Goal: Task Accomplishment & Management: Manage account settings

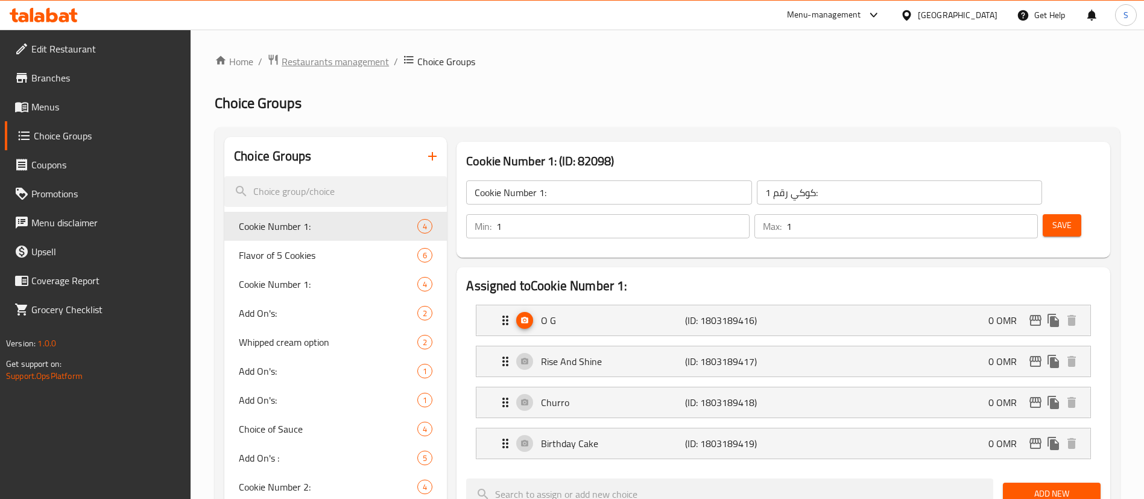
click at [344, 56] on span "Restaurants management" at bounding box center [335, 61] width 107 height 14
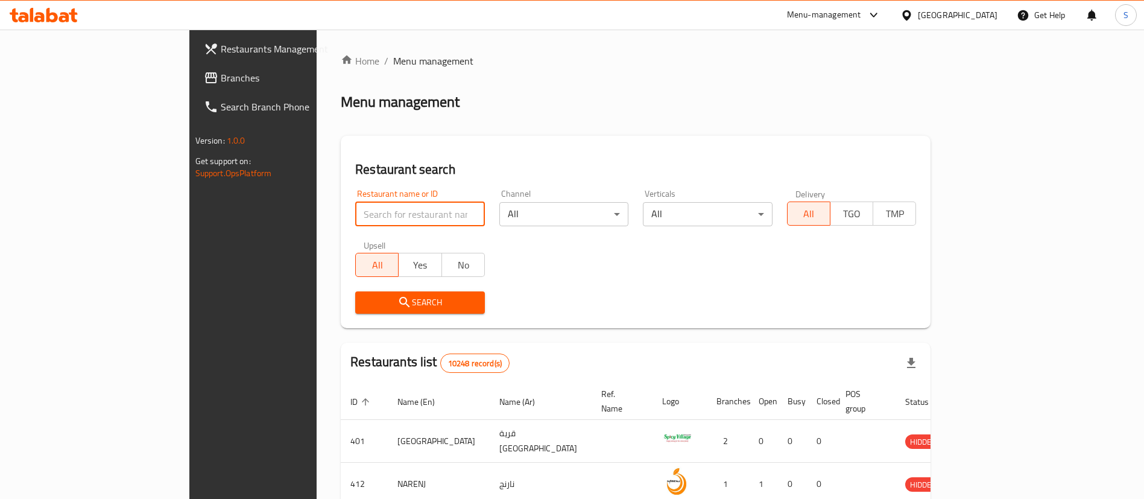
click at [355, 213] on input "search" at bounding box center [420, 214] width 130 height 24
type input "shawarma lab"
click button "Search" at bounding box center [420, 302] width 130 height 22
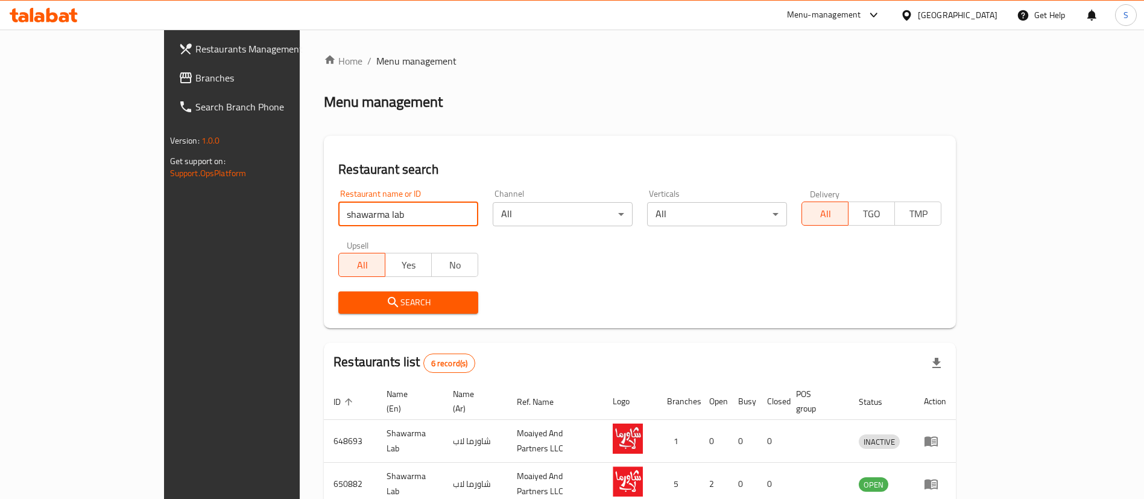
scroll to position [230, 0]
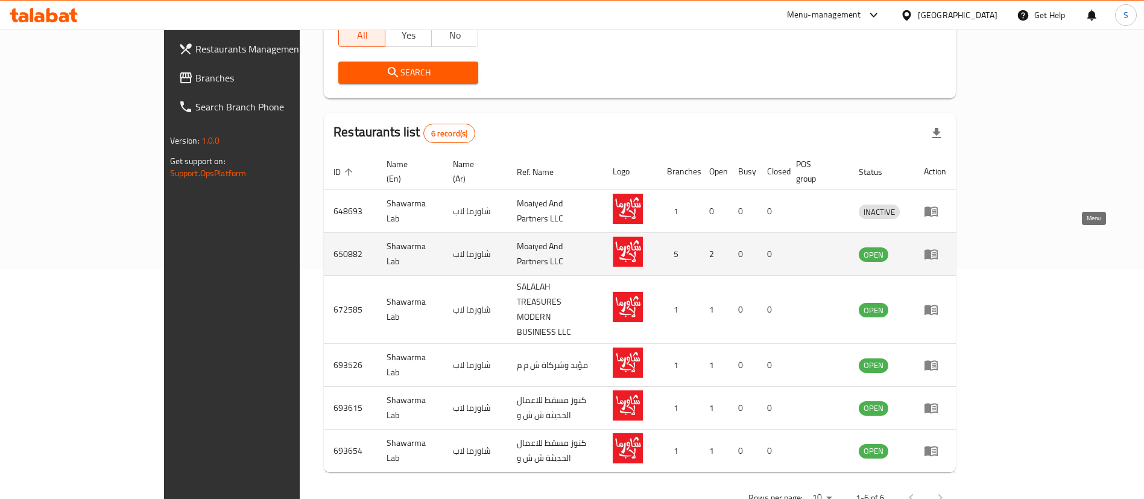
click at [937, 250] on icon "enhanced table" at bounding box center [930, 255] width 13 height 10
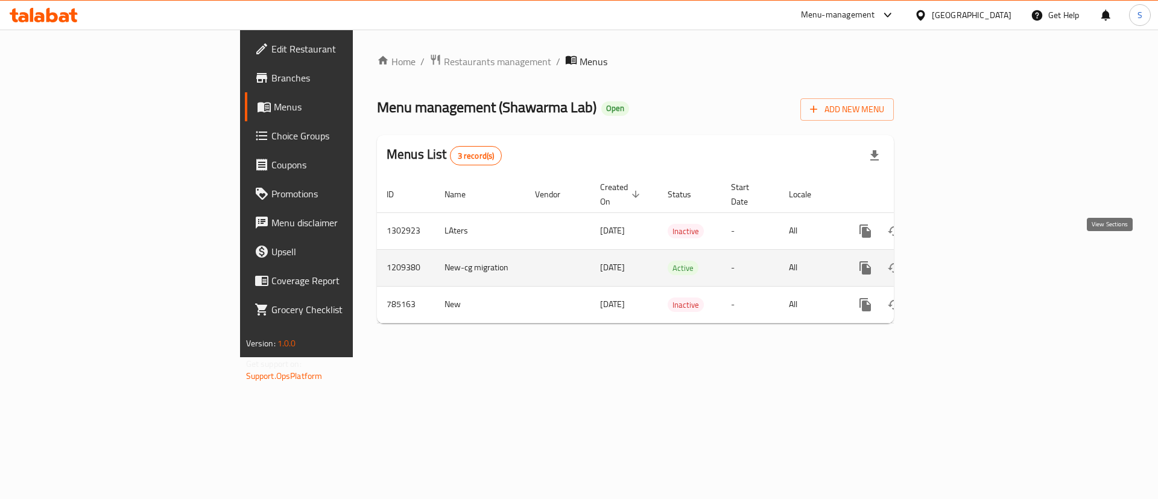
click at [959, 260] on icon "enhanced table" at bounding box center [952, 267] width 14 height 14
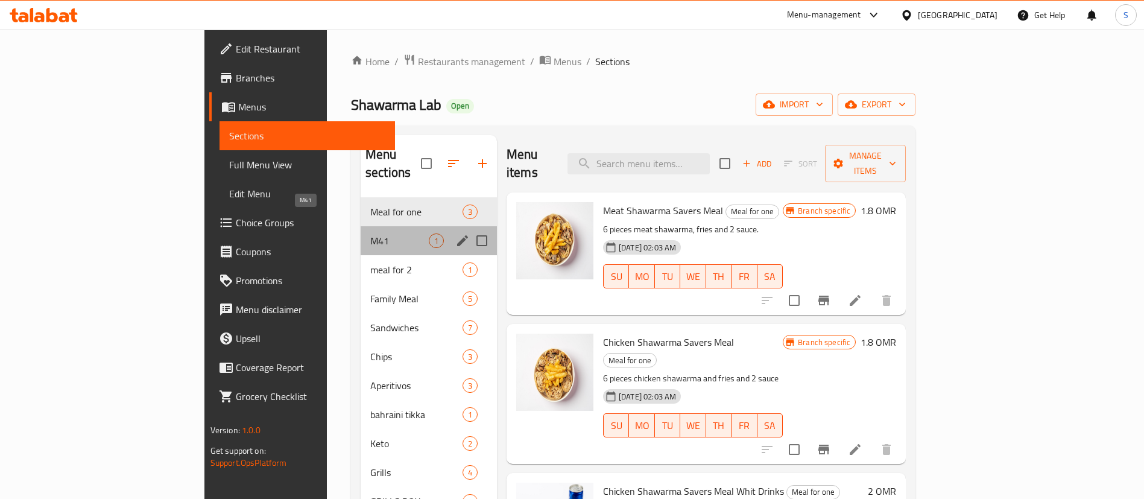
click at [370, 233] on span "M41" at bounding box center [399, 240] width 58 height 14
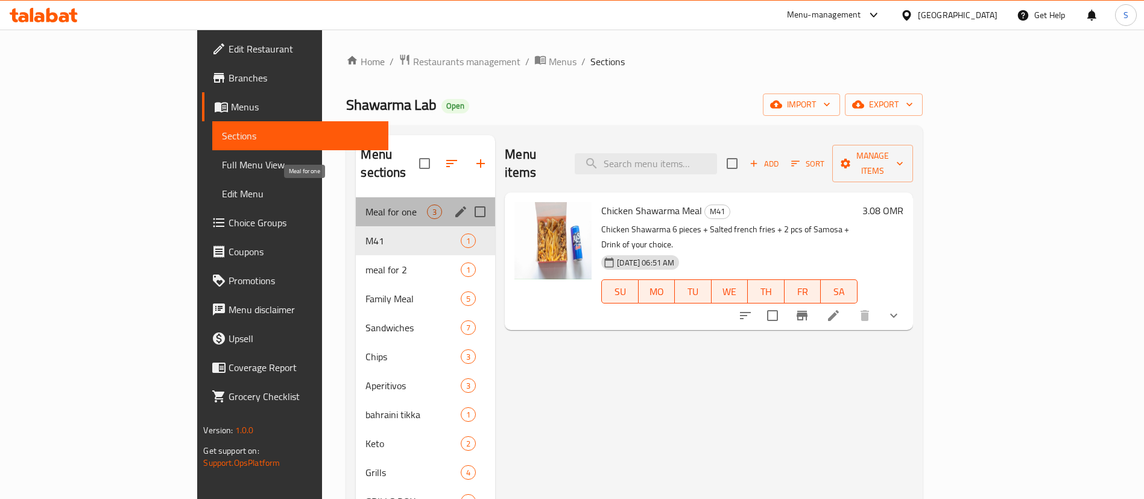
click at [365, 204] on span "Meal for one" at bounding box center [395, 211] width 61 height 14
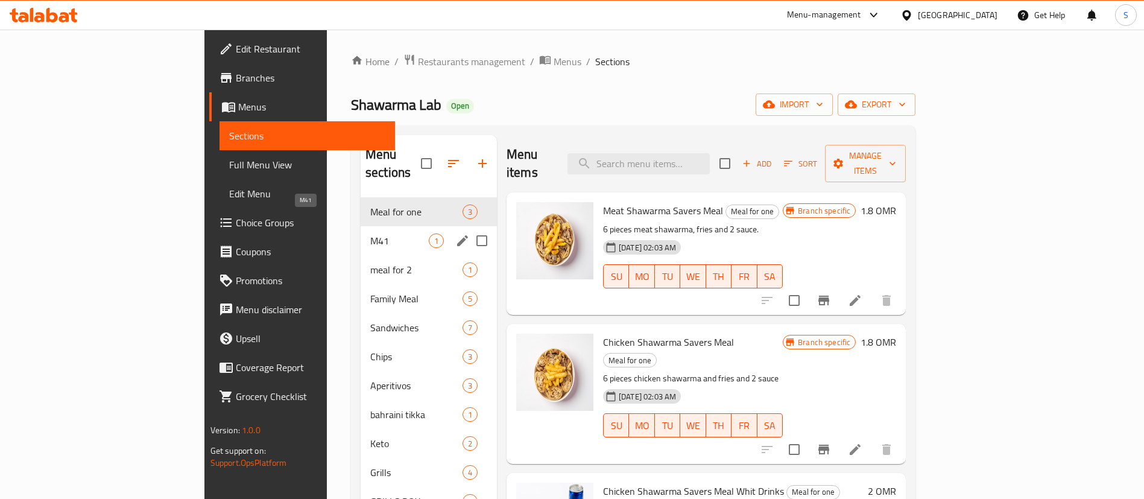
click at [370, 233] on span "M41" at bounding box center [399, 240] width 58 height 14
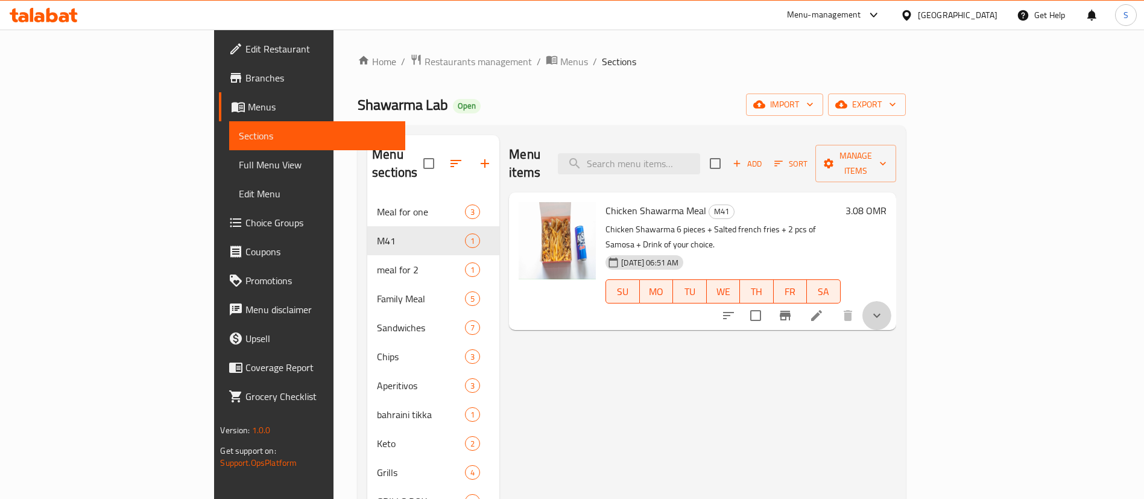
click at [891, 301] on button "show more" at bounding box center [876, 315] width 29 height 29
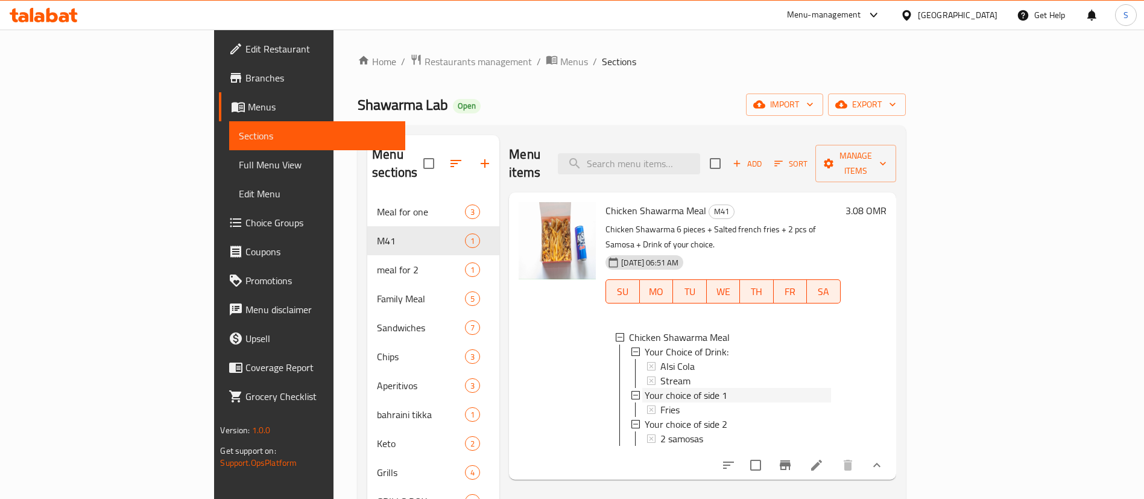
click at [777, 388] on div "Your choice of side 1" at bounding box center [737, 395] width 186 height 14
click at [660, 402] on span "Fries" at bounding box center [669, 409] width 19 height 14
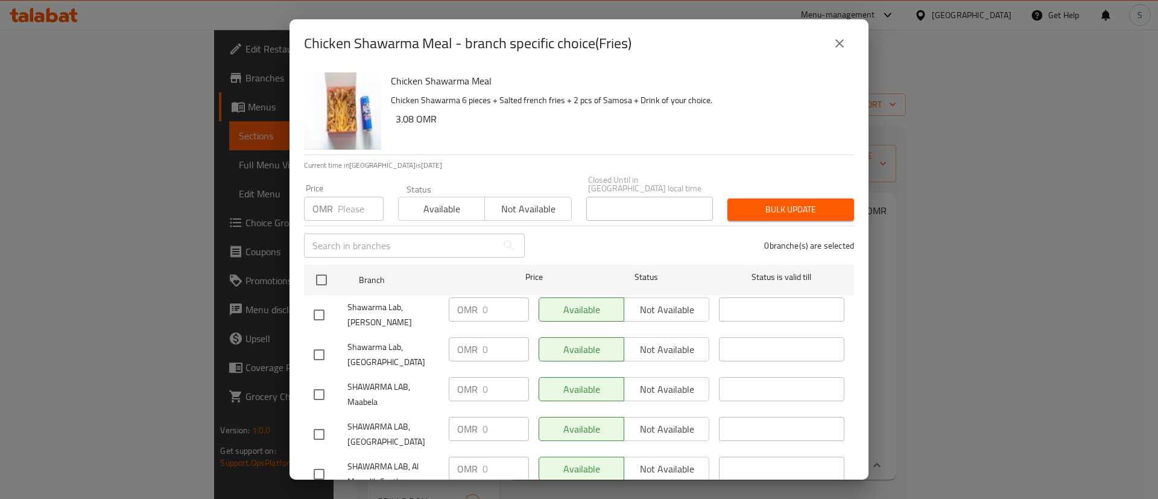
scroll to position [28, 0]
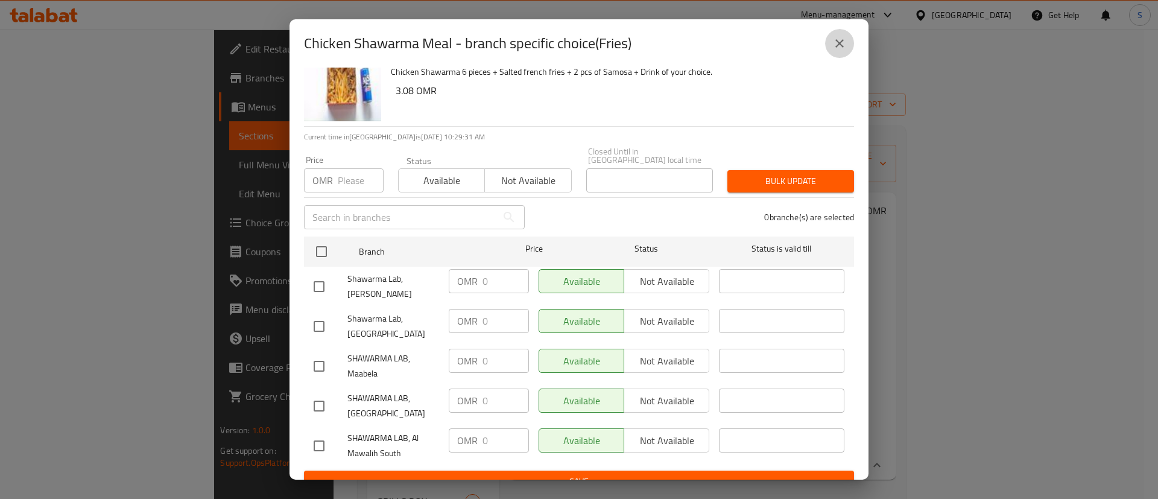
click at [832, 39] on icon "close" at bounding box center [839, 43] width 14 height 14
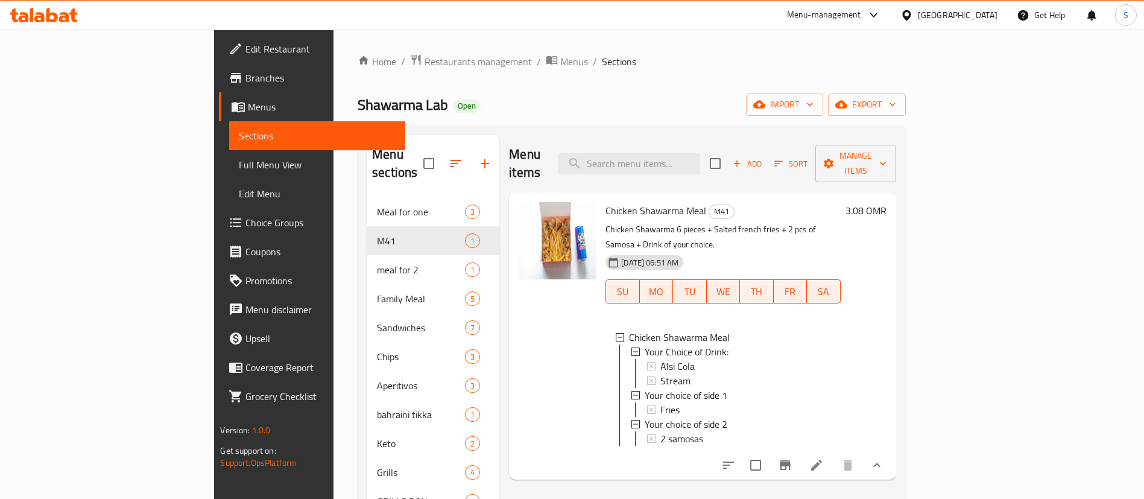
click at [830, 402] on div "Fries" at bounding box center [745, 409] width 170 height 14
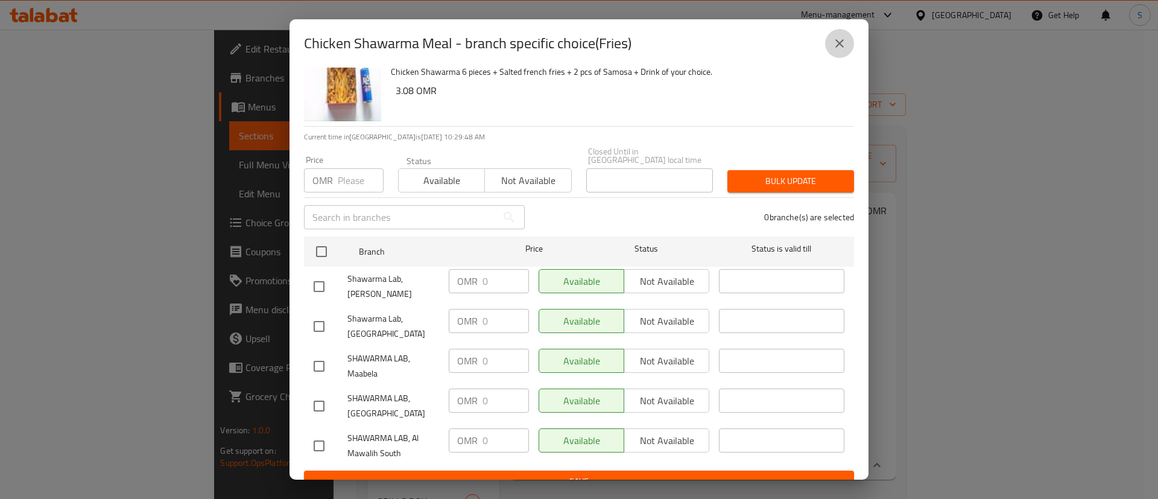
click at [836, 50] on icon "close" at bounding box center [839, 43] width 14 height 14
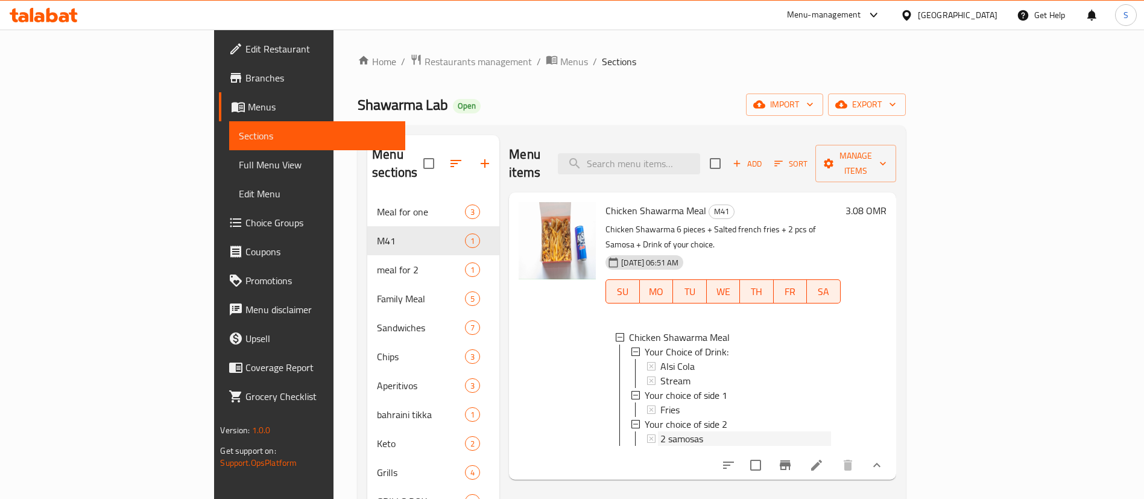
click at [755, 431] on div "2 samosas" at bounding box center [745, 438] width 170 height 14
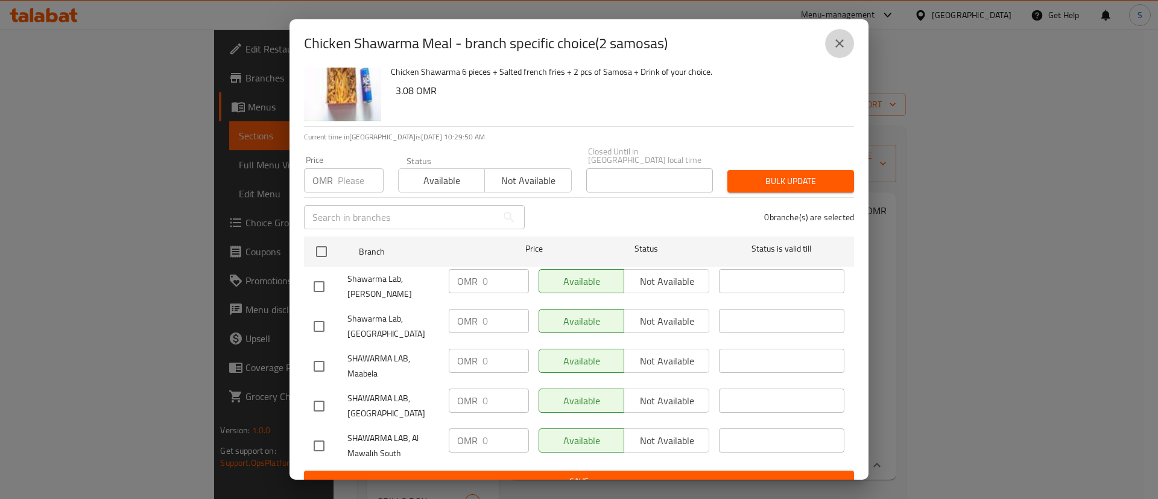
click at [842, 40] on icon "close" at bounding box center [839, 43] width 8 height 8
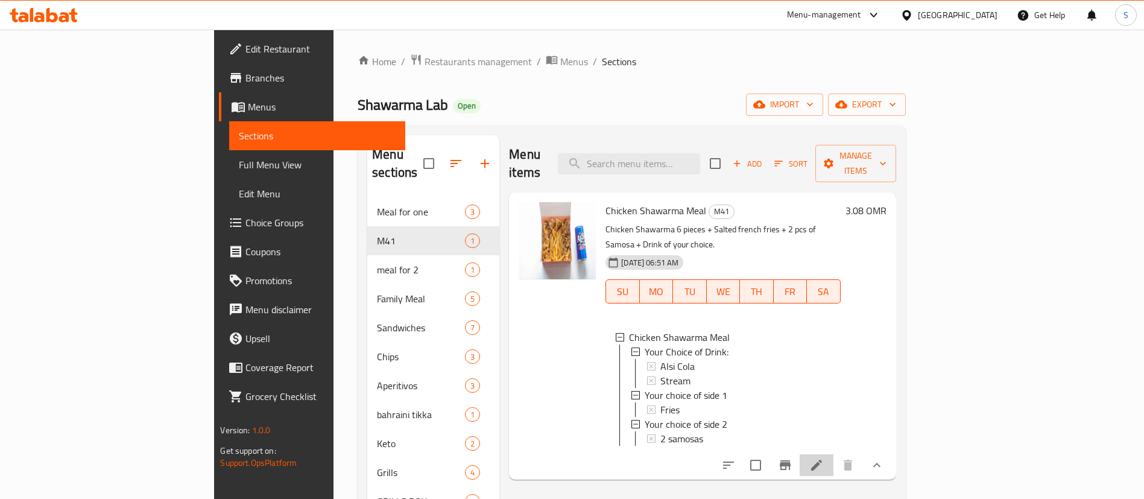
click at [833, 454] on li at bounding box center [816, 465] width 34 height 22
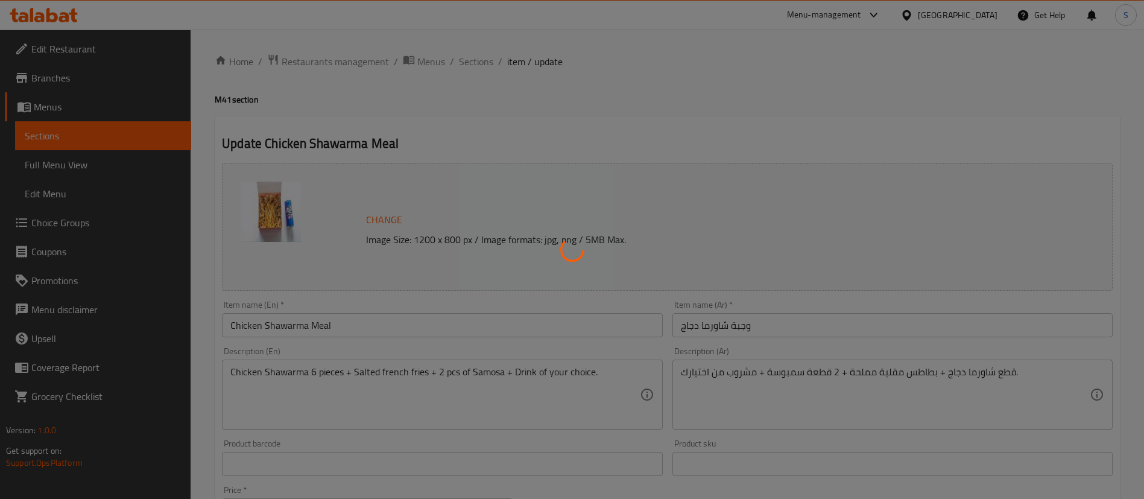
type input "اختيارك من المشروبات:"
type input "1"
type input "اختيارك من الطبق الجانبي 1"
type input "1"
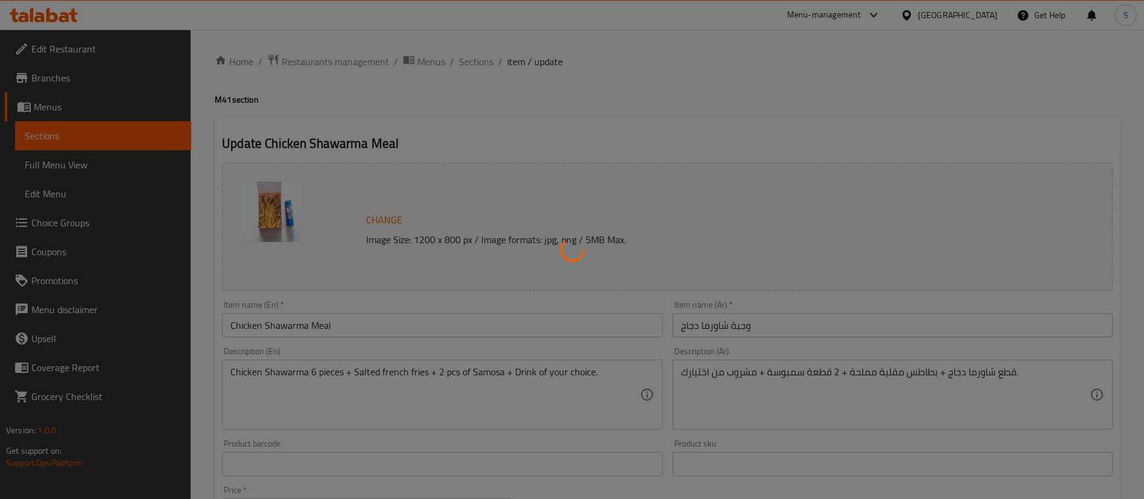
type input "1"
type input "اختيارك من الطبق الجانبي 2"
type input "1"
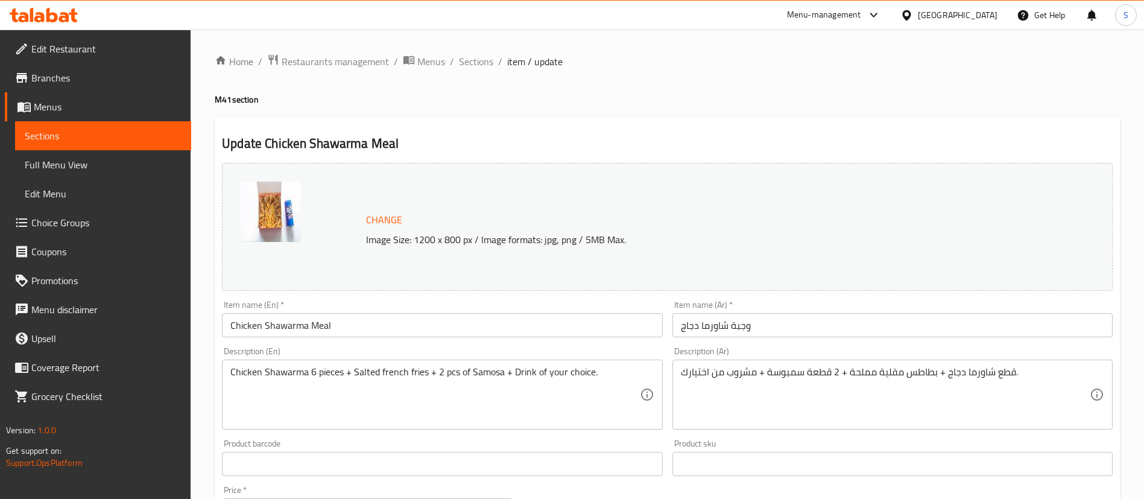
scroll to position [490, 0]
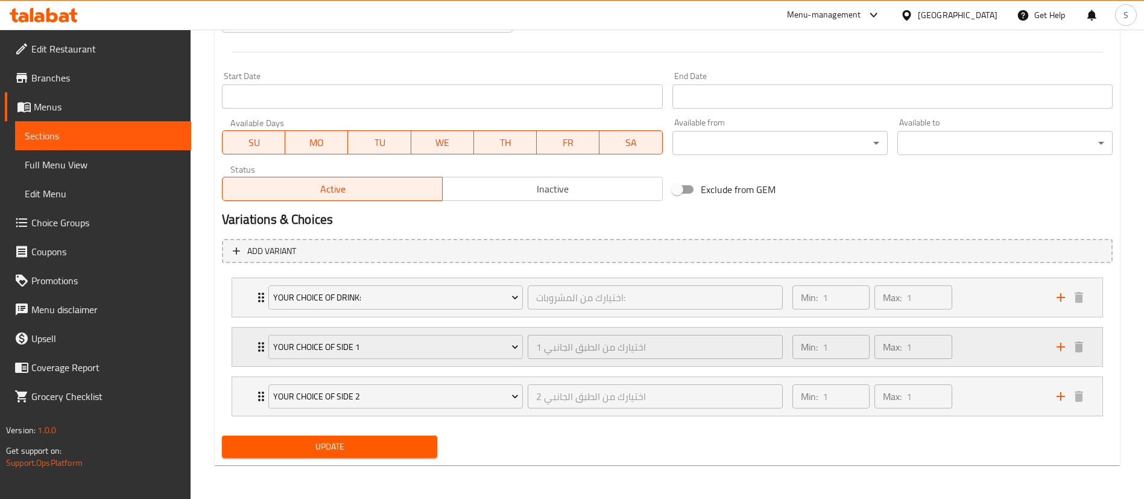
click at [986, 360] on div "Min: 1 ​ Max: 1 ​" at bounding box center [917, 346] width 264 height 39
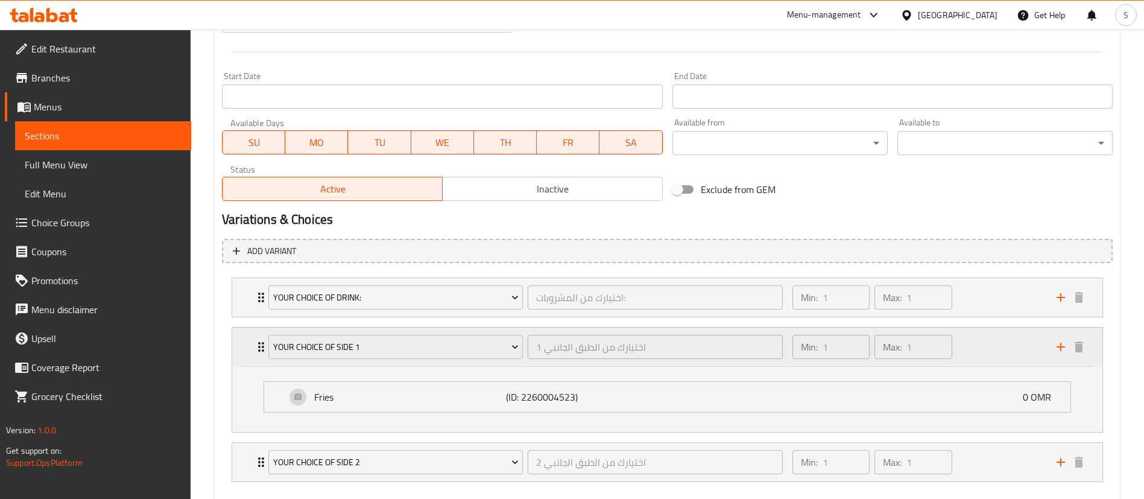
scroll to position [555, 0]
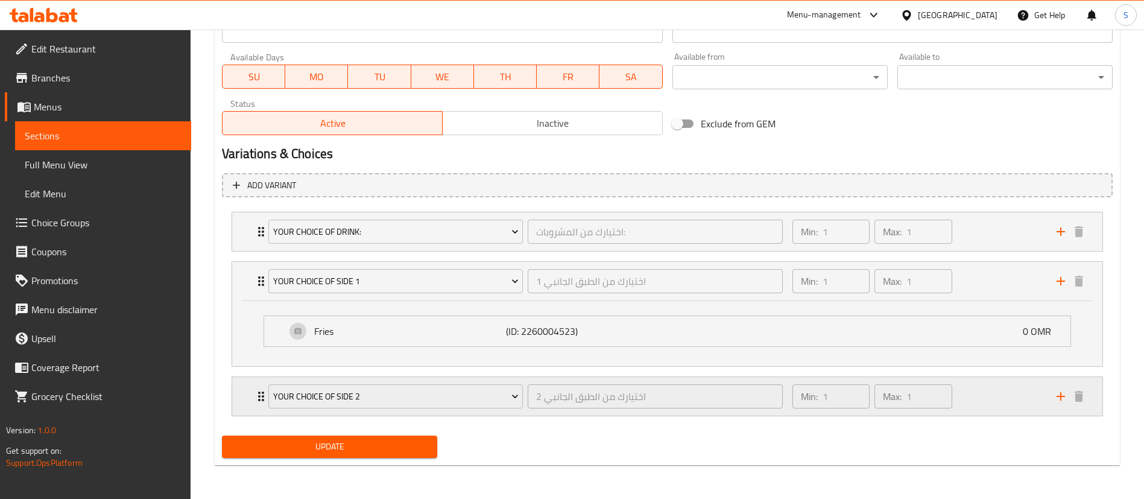
click at [986, 389] on div "Min: 1 ​ Max: 1 ​" at bounding box center [917, 396] width 264 height 39
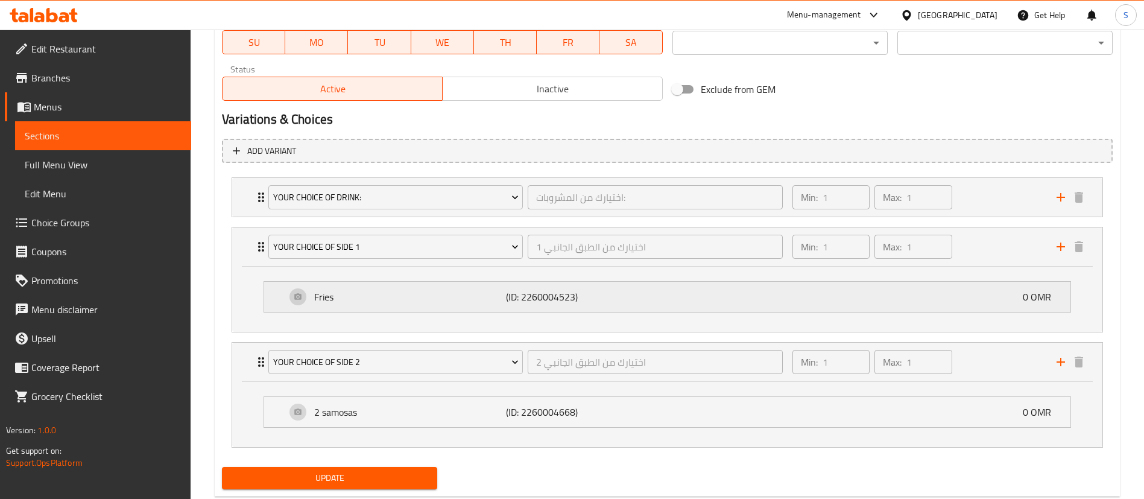
scroll to position [621, 0]
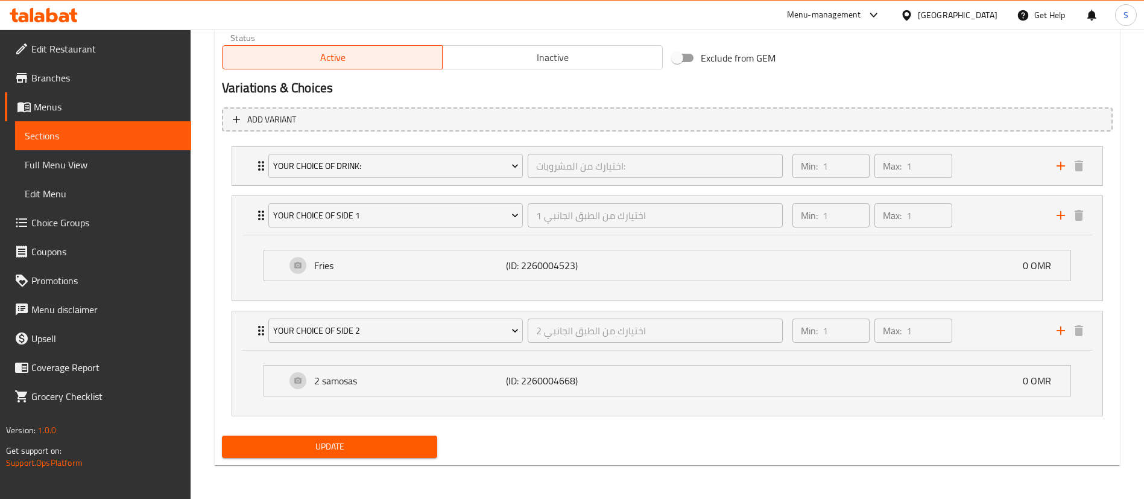
click at [341, 449] on span "Update" at bounding box center [330, 446] width 196 height 15
click at [618, 266] on p "(ID: 2260004523)" at bounding box center [570, 265] width 128 height 14
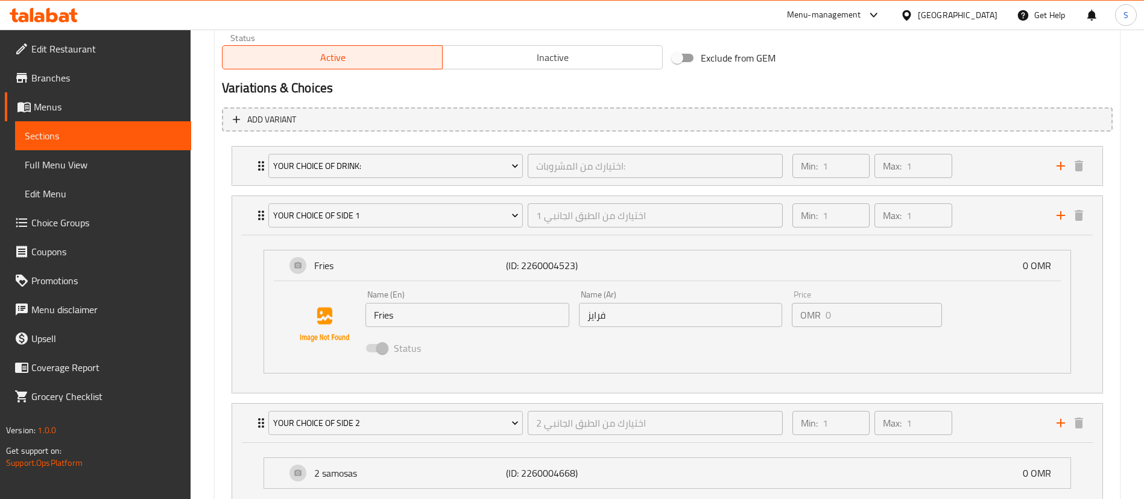
scroll to position [713, 0]
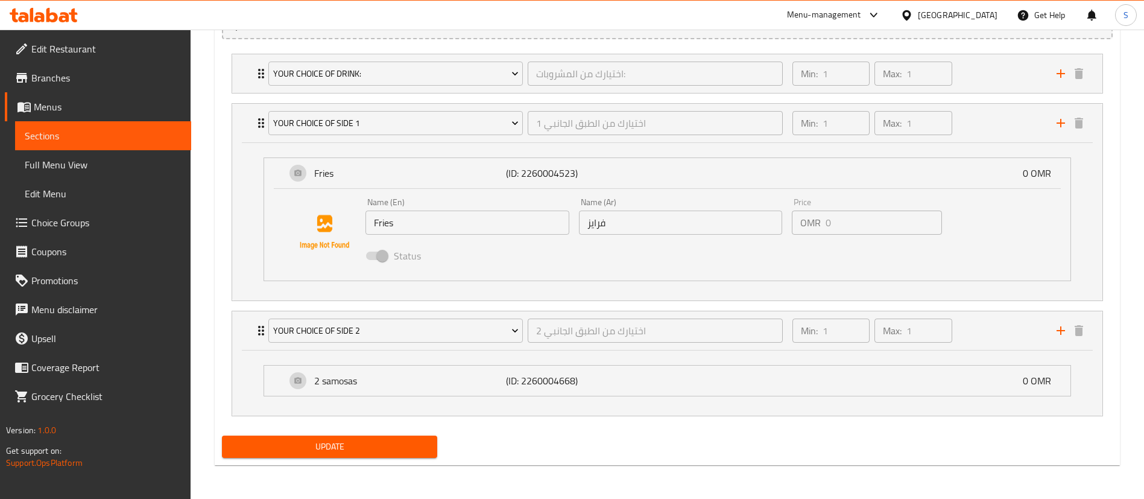
click at [383, 257] on span at bounding box center [376, 255] width 20 height 8
click at [91, 222] on span "Choice Groups" at bounding box center [106, 222] width 150 height 14
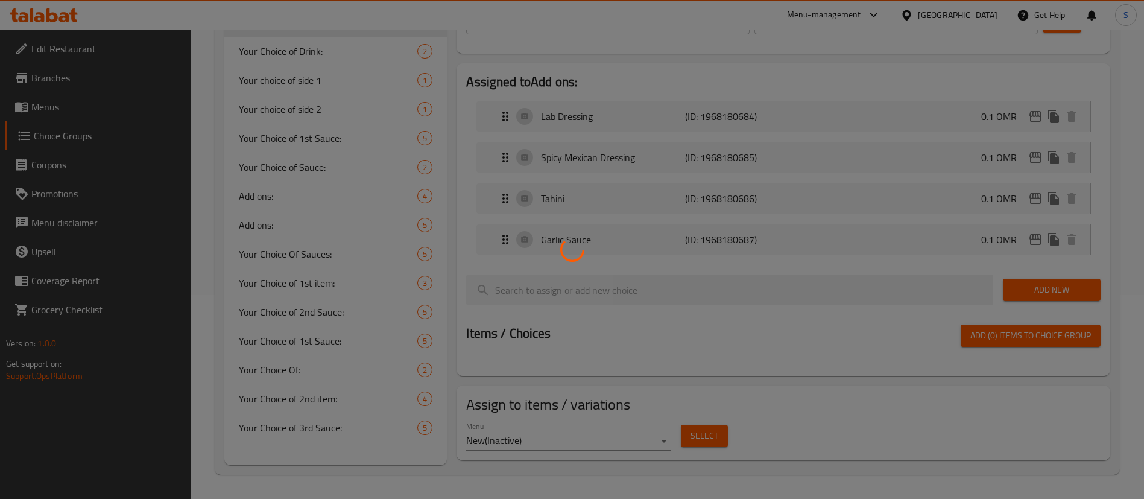
scroll to position [171, 0]
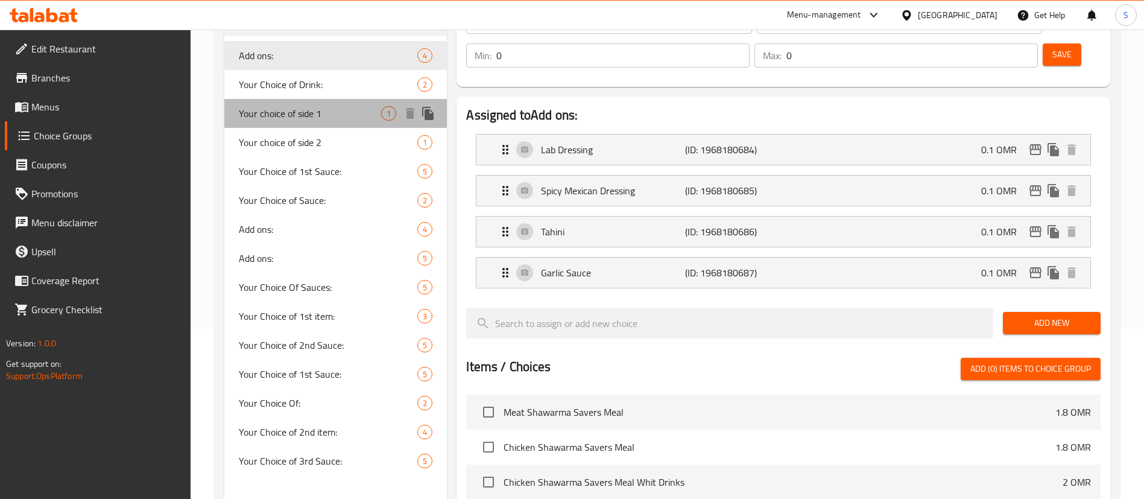
click at [352, 116] on span "Your choice of side 1" at bounding box center [310, 113] width 142 height 14
type input "Your choice of side 1"
type input "اختيارك من الطبق الجانبي 1"
type input "1"
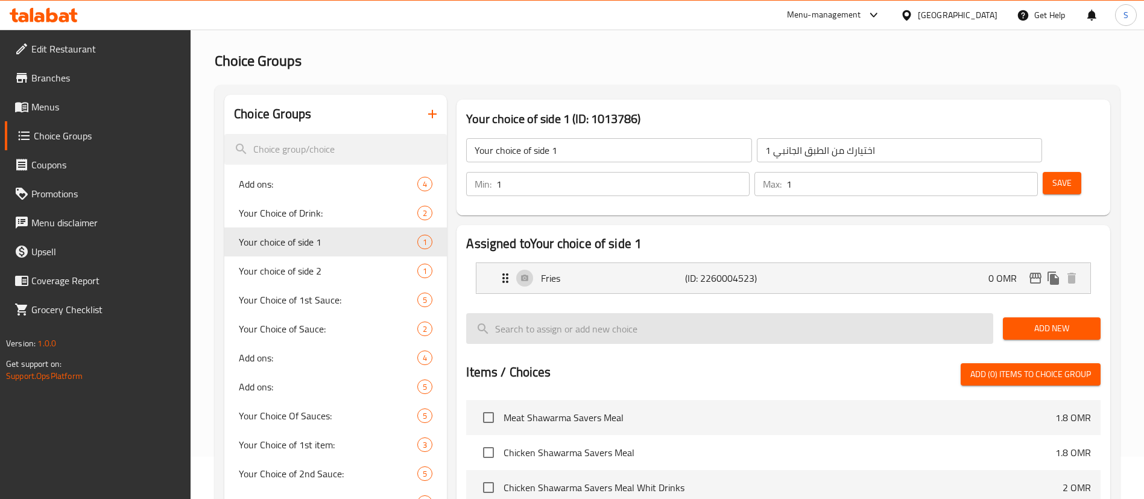
scroll to position [43, 0]
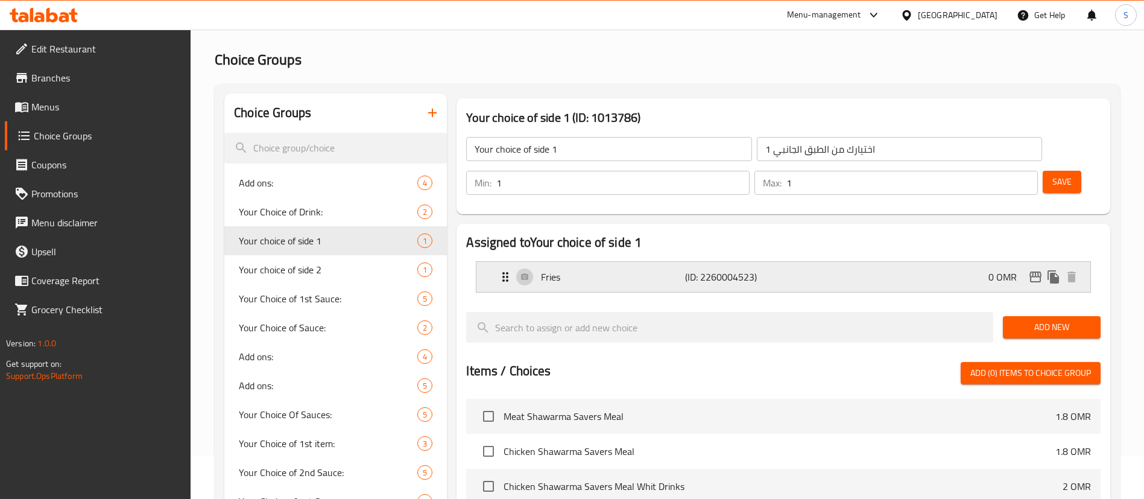
click at [1008, 269] on p "0 OMR" at bounding box center [1007, 276] width 38 height 14
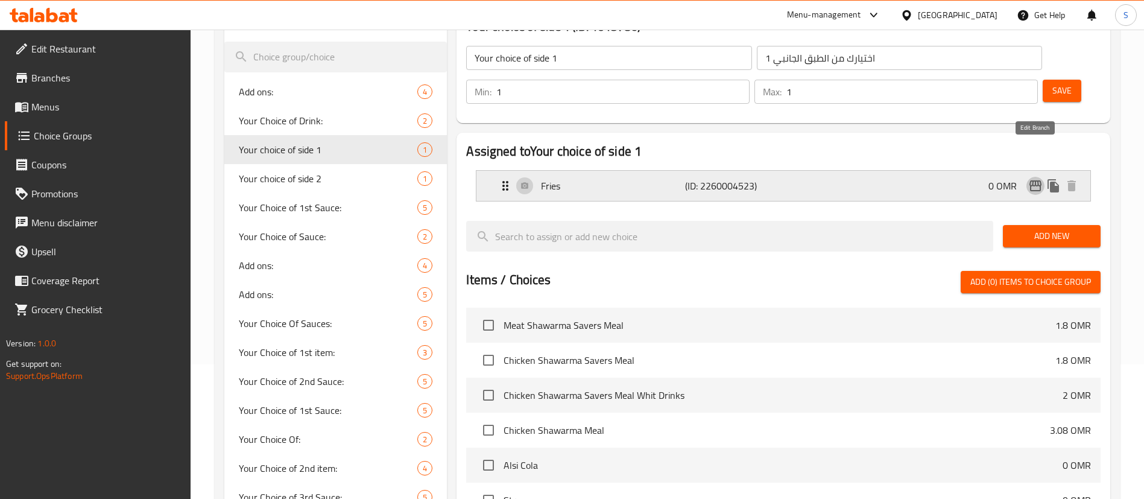
click at [1036, 180] on icon "edit" at bounding box center [1035, 185] width 12 height 11
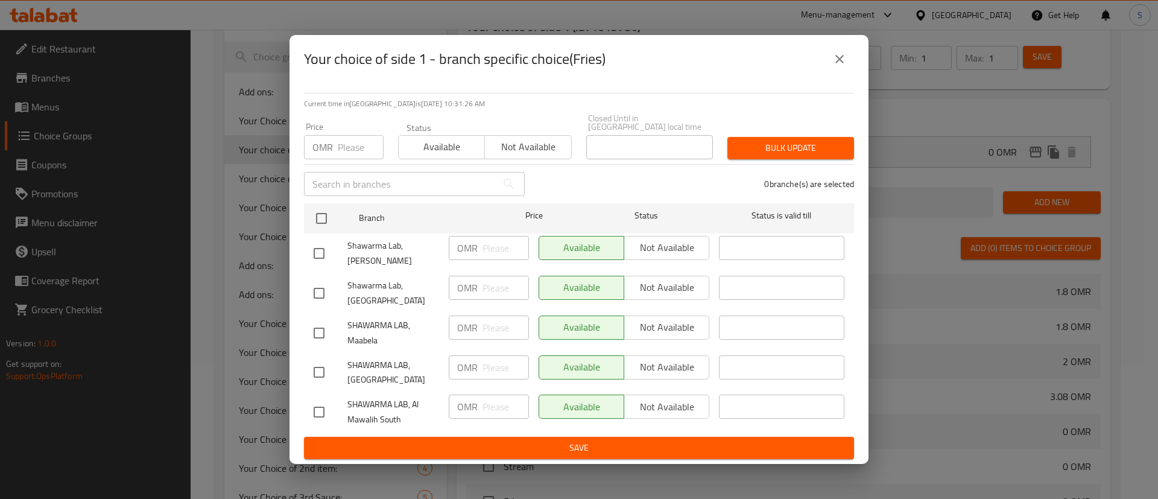
click at [836, 61] on icon "close" at bounding box center [839, 59] width 14 height 14
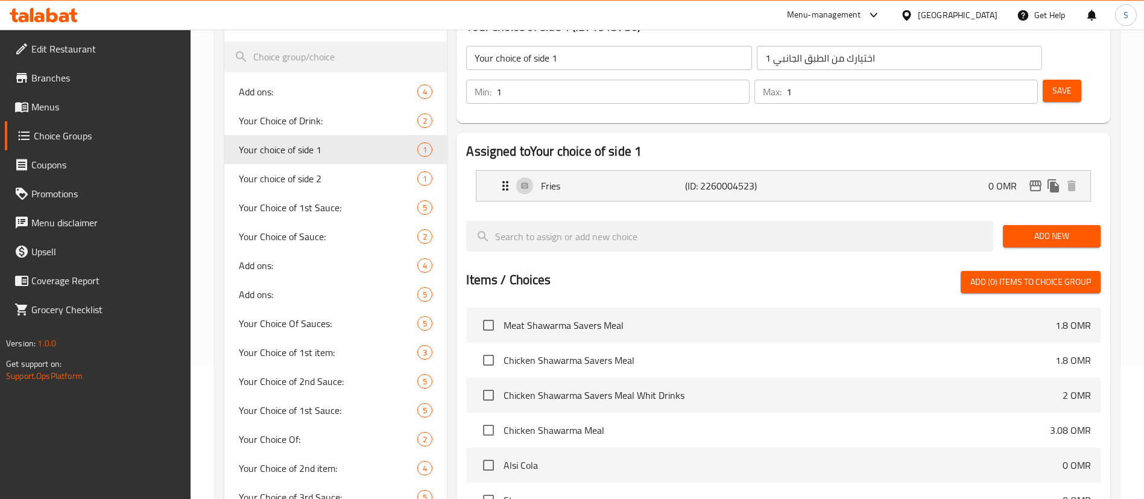
click at [1052, 83] on span "Save" at bounding box center [1061, 90] width 19 height 15
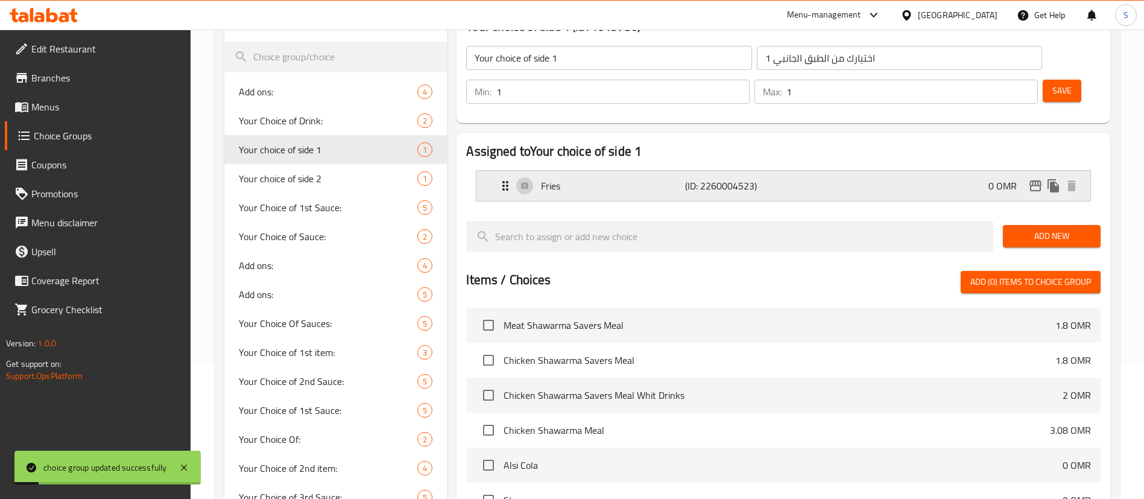
click at [949, 171] on div "Fries (ID: 2260004523) 0 OMR" at bounding box center [787, 186] width 578 height 30
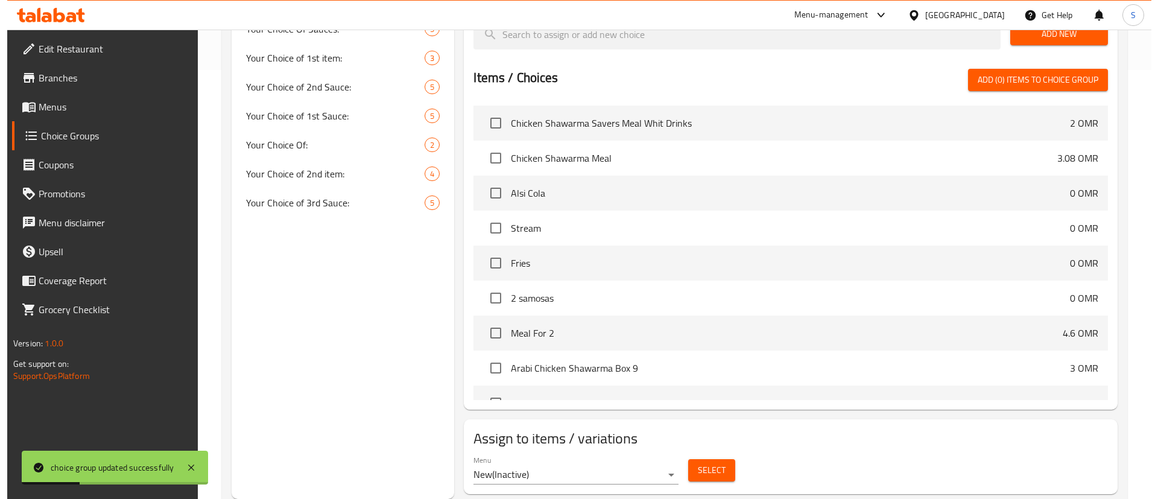
scroll to position [71, 0]
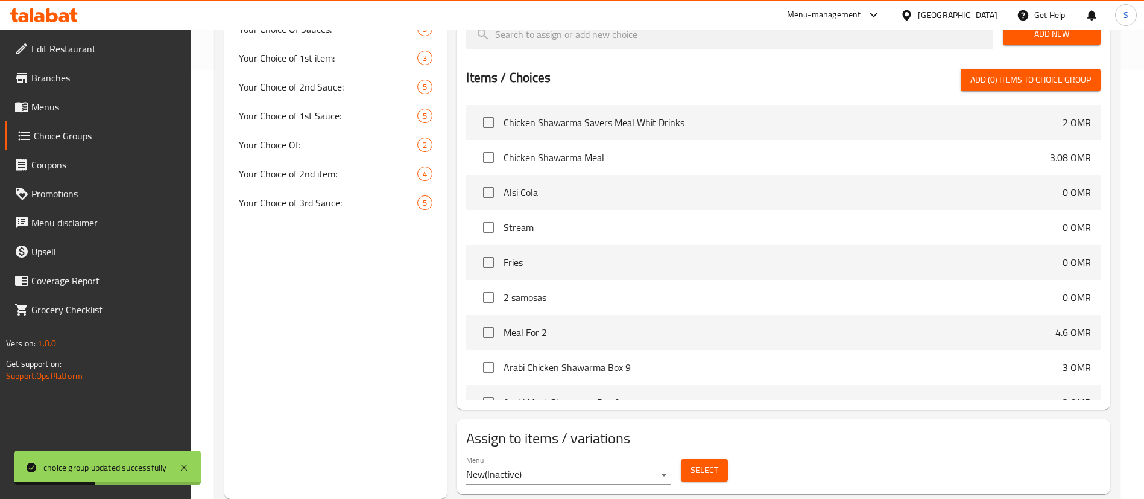
click at [651, 455] on div "Menu New ( Inactive )" at bounding box center [568, 469] width 205 height 29
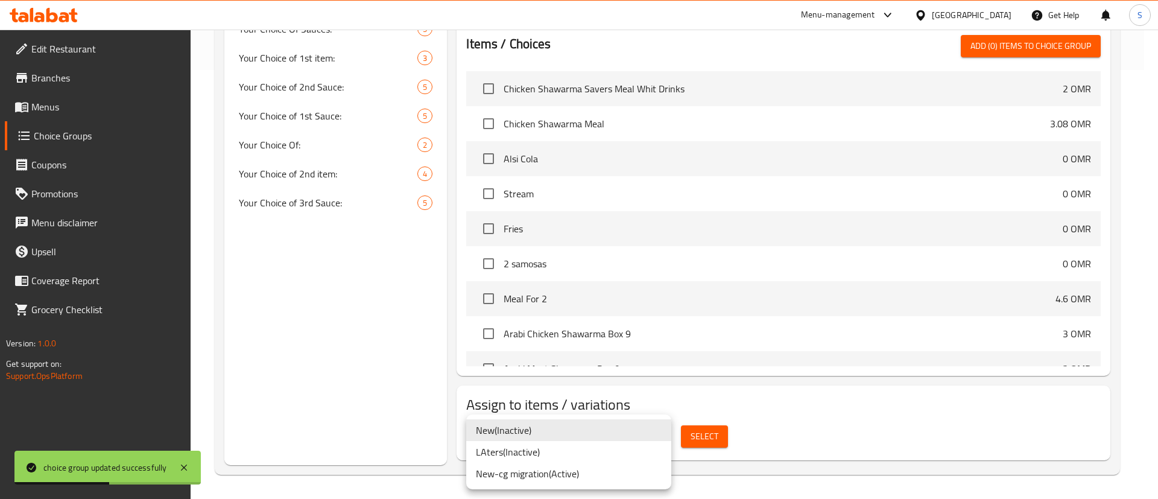
click at [641, 468] on li "New-cg migration ( Active )" at bounding box center [568, 473] width 205 height 22
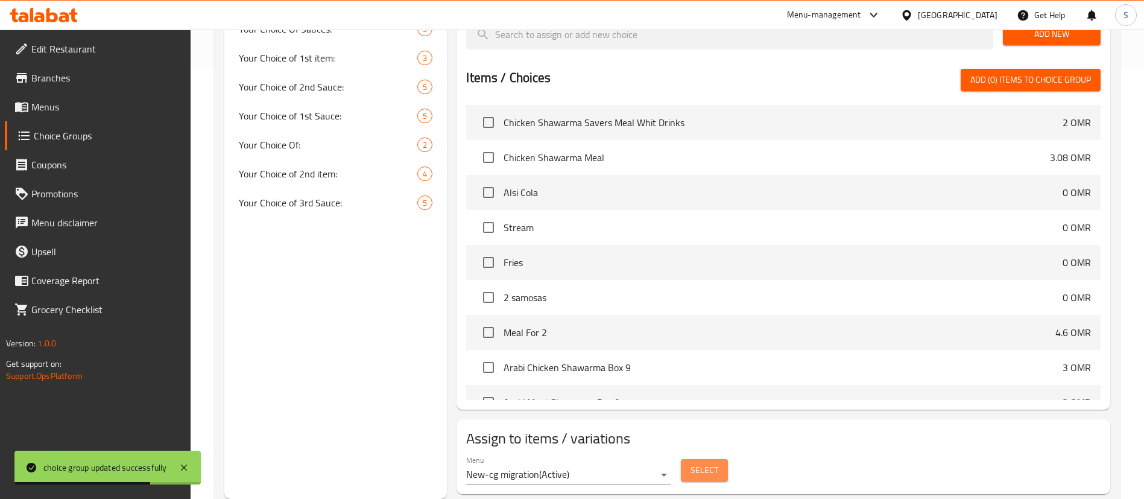
click at [705, 462] on span "Select" at bounding box center [704, 469] width 28 height 15
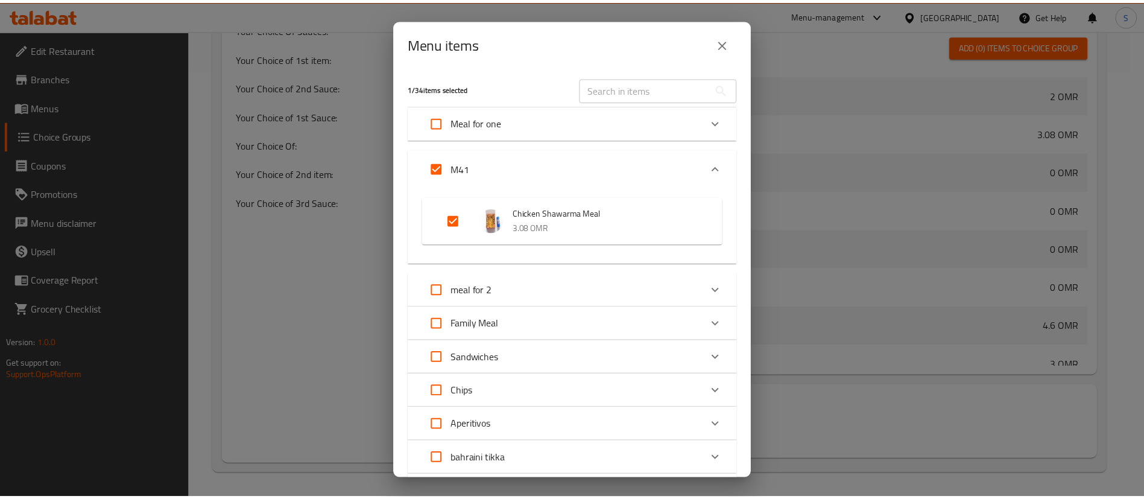
scroll to position [215, 0]
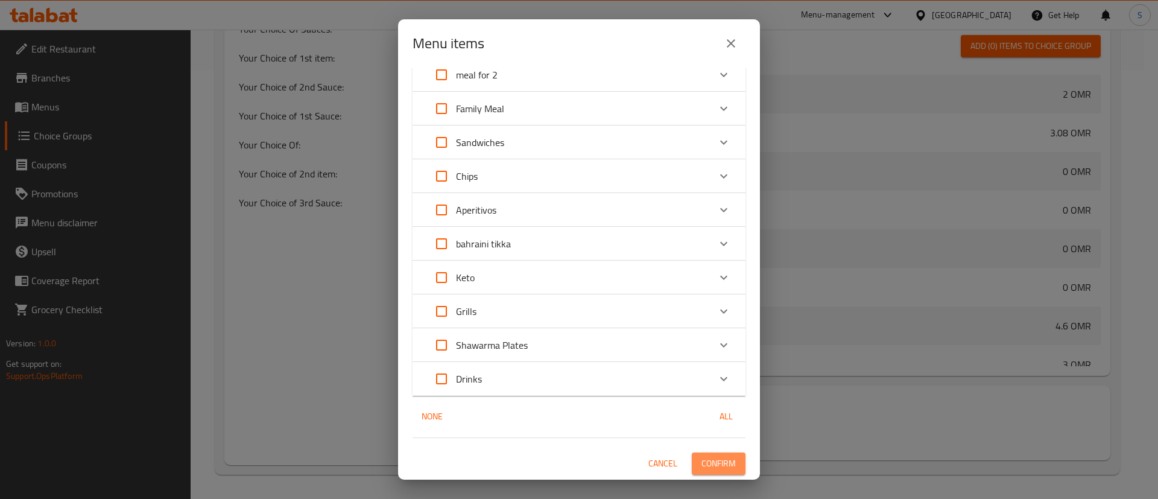
click at [713, 462] on span "Confirm" at bounding box center [718, 463] width 34 height 15
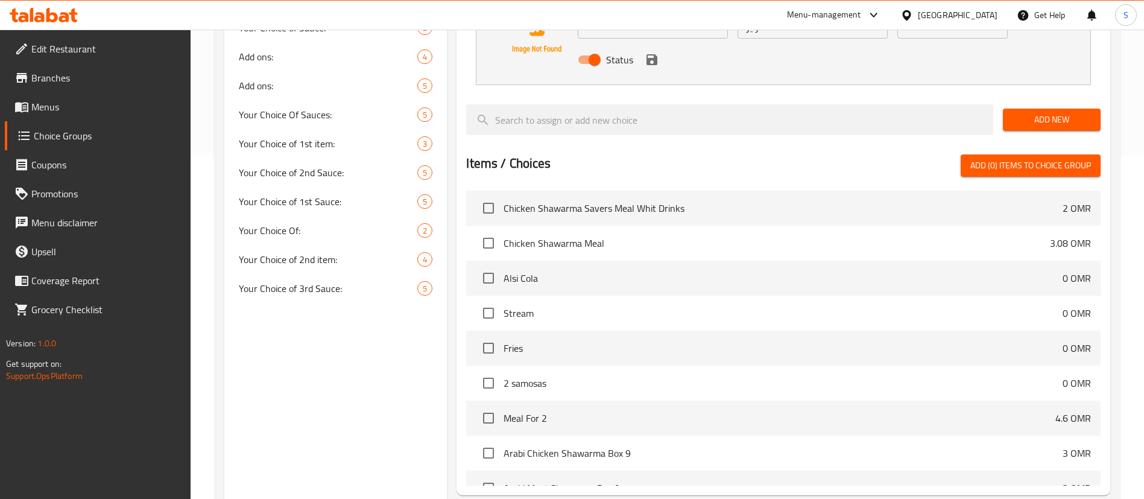
scroll to position [0, 0]
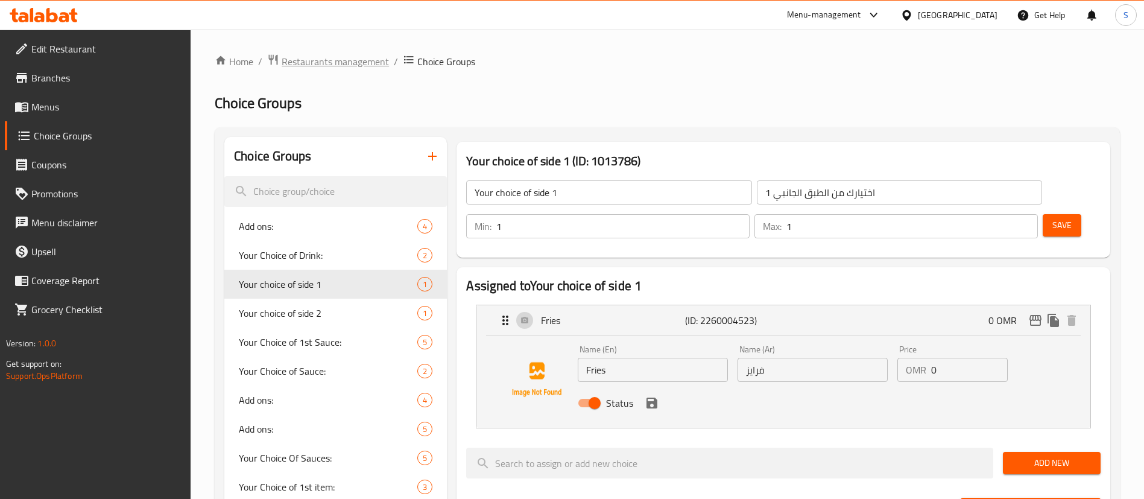
click at [308, 67] on span "Restaurants management" at bounding box center [335, 61] width 107 height 14
